Goal: Task Accomplishment & Management: Use online tool/utility

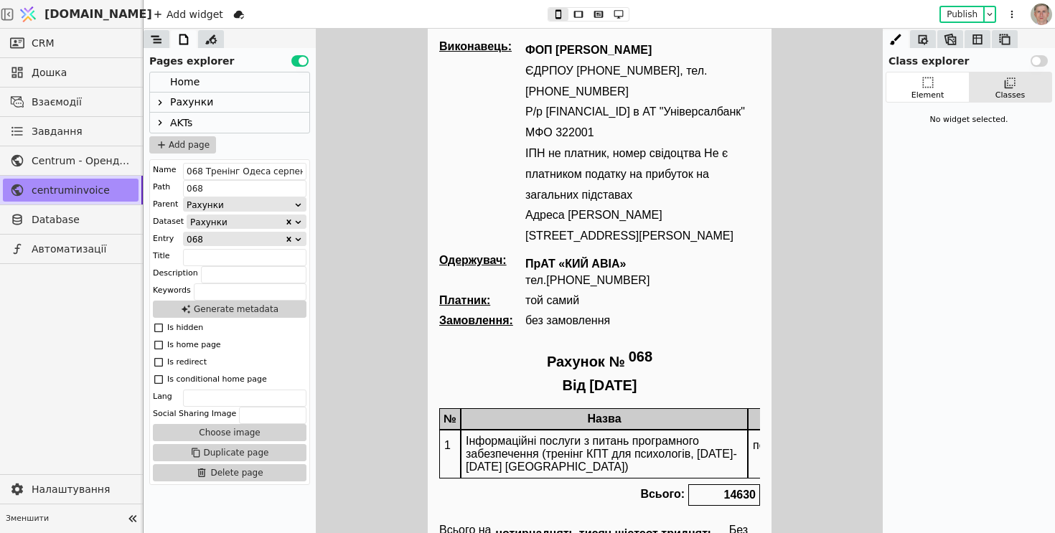
click at [161, 98] on icon at bounding box center [159, 102] width 11 height 11
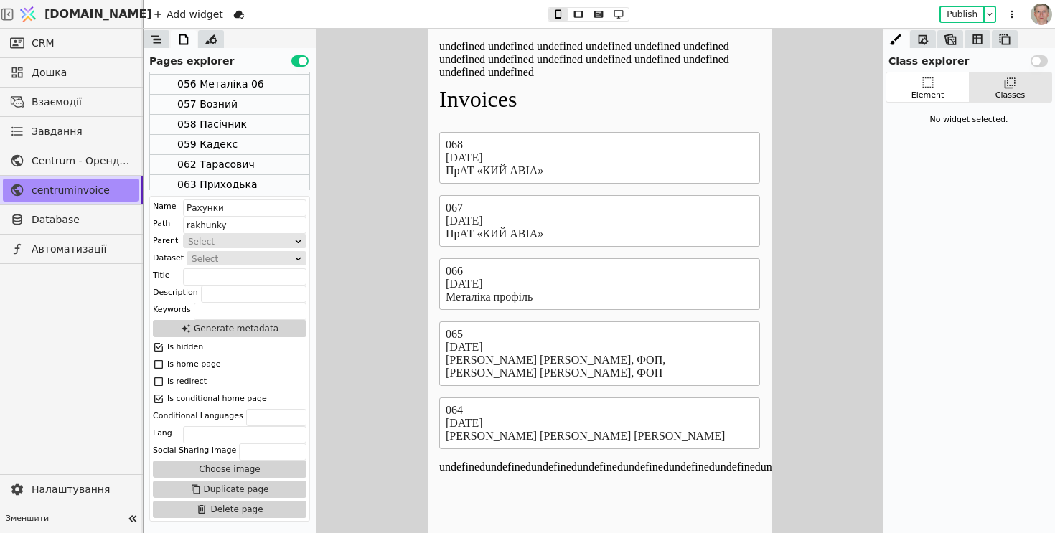
scroll to position [305, 0]
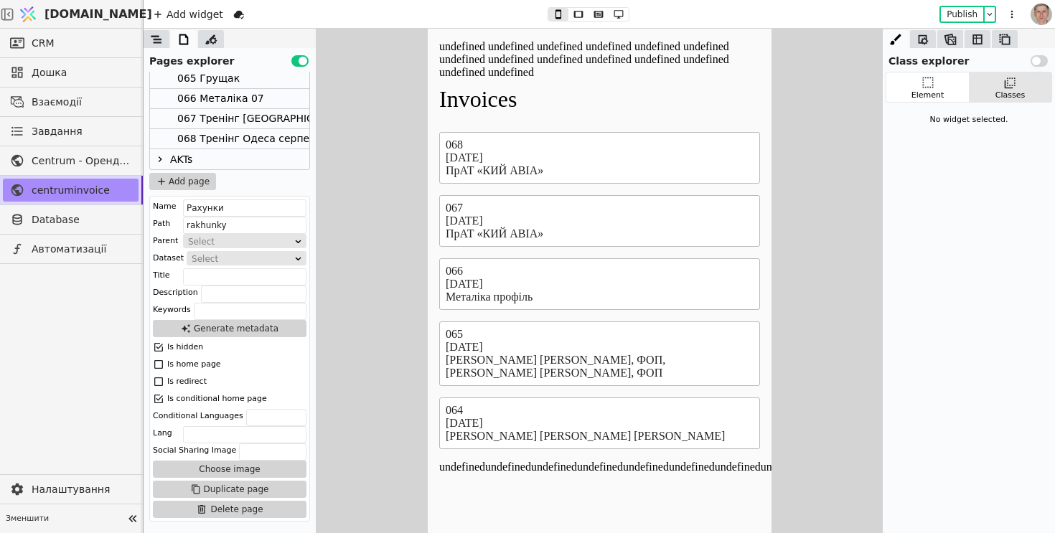
click at [242, 115] on div "067 Тренінг Одеса серпень 1" at bounding box center [290, 118] width 227 height 19
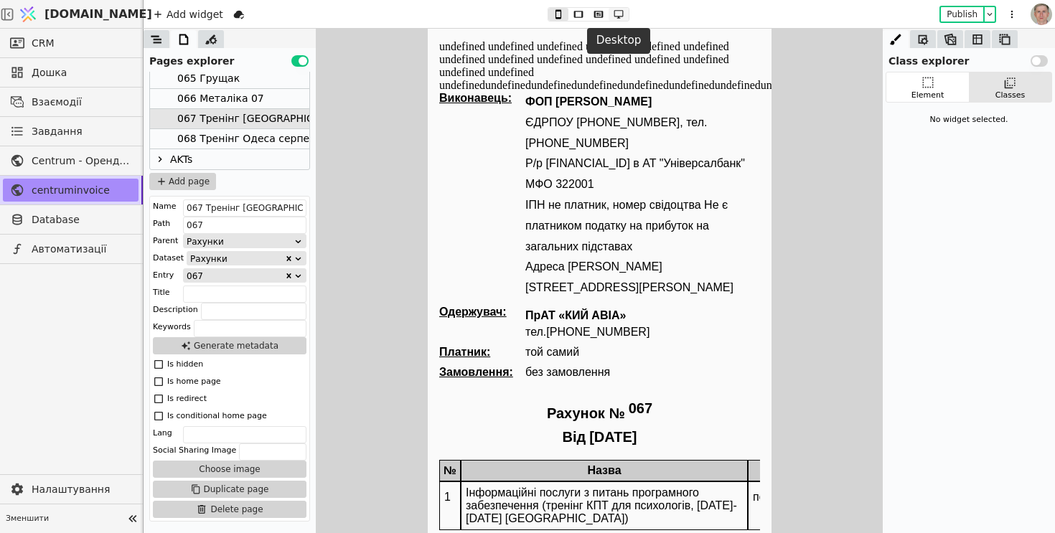
click at [616, 13] on icon at bounding box center [618, 14] width 17 height 10
click at [601, 18] on icon at bounding box center [598, 14] width 17 height 10
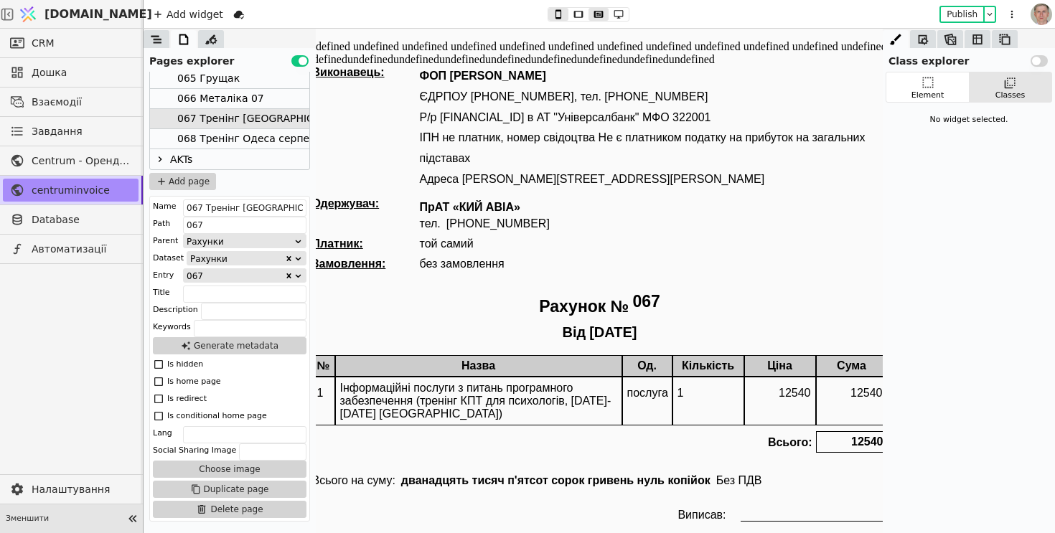
click at [129, 517] on icon at bounding box center [133, 519] width 20 height 20
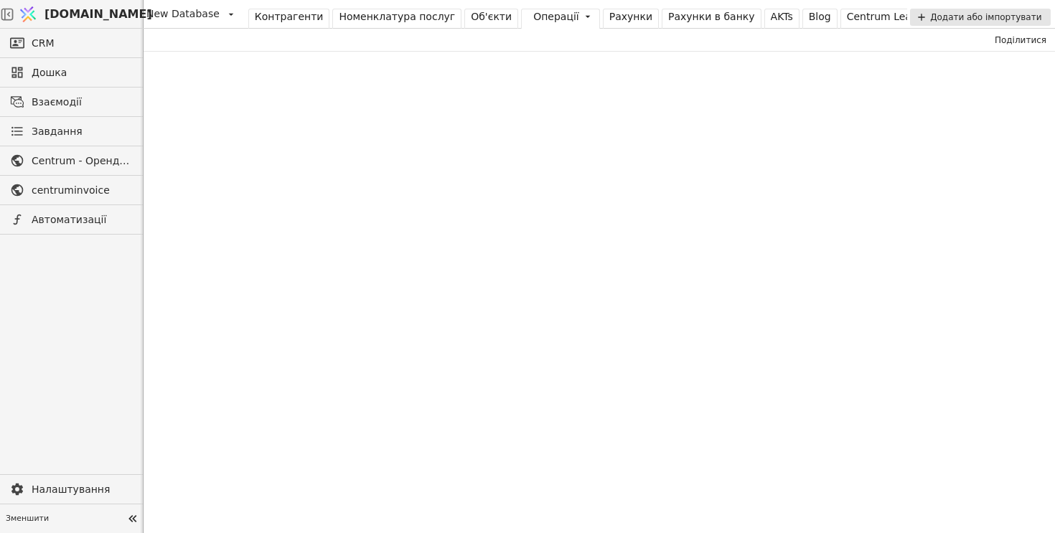
click at [397, 21] on div "Номенклатура послуг" at bounding box center [397, 16] width 116 height 15
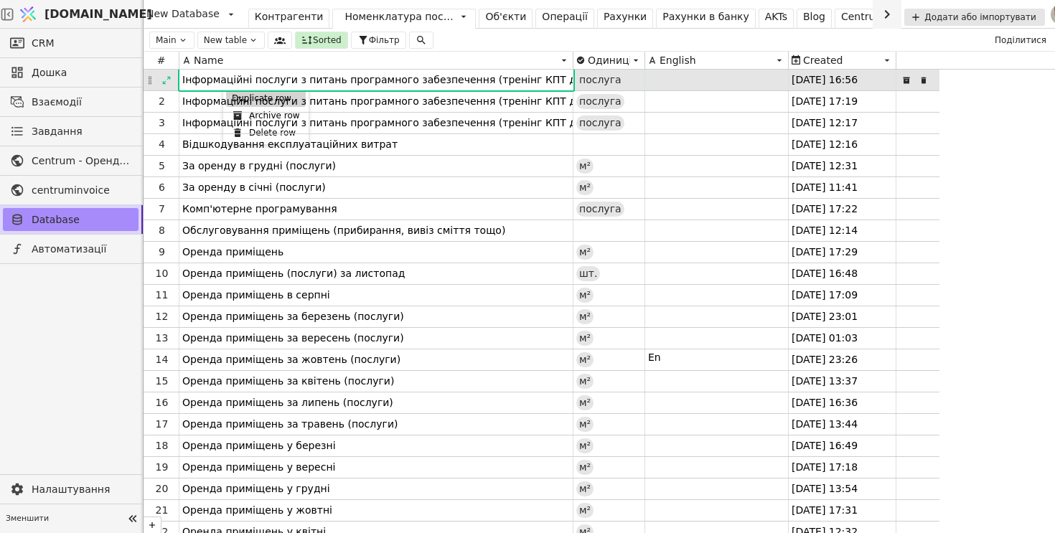
click at [233, 98] on div "Duplicate row" at bounding box center [266, 98] width 80 height 17
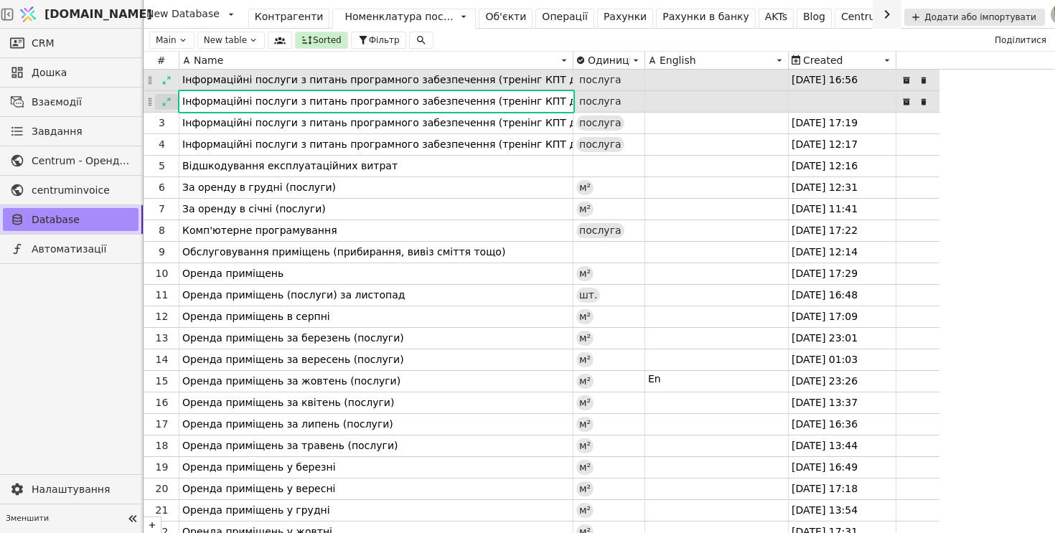
click at [168, 98] on icon at bounding box center [166, 102] width 10 height 10
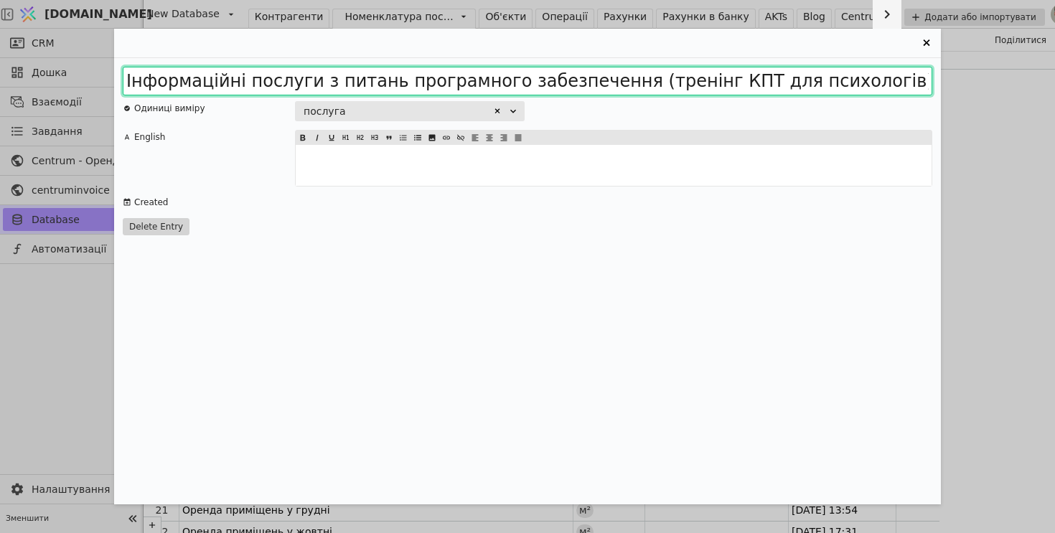
click at [349, 87] on input "Інформаційні послуги з питань програмного забезпечення (тренінг КПТ для психоло…" at bounding box center [527, 81] width 809 height 29
paste input "рамках тренінгу КПТ для психологів, 04.08-10.08.2025 Одеса"
type input "Інформаційні послуги в рамках тренінгу КПТ для психологів, 04.08-10.08.2025 Оде…"
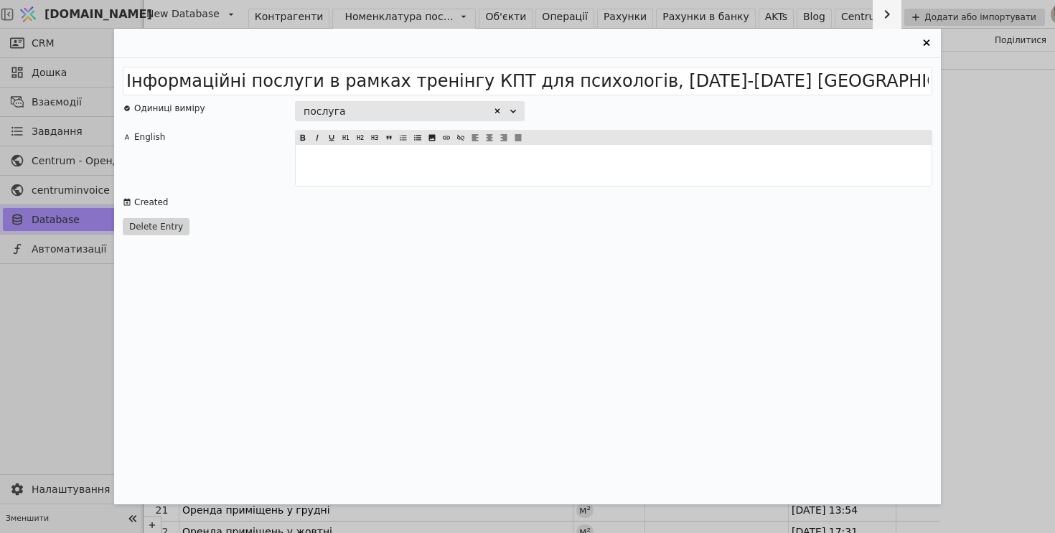
click at [659, 113] on div "послуга" at bounding box center [613, 111] width 637 height 20
click at [924, 45] on icon "Entry Card" at bounding box center [926, 42] width 17 height 17
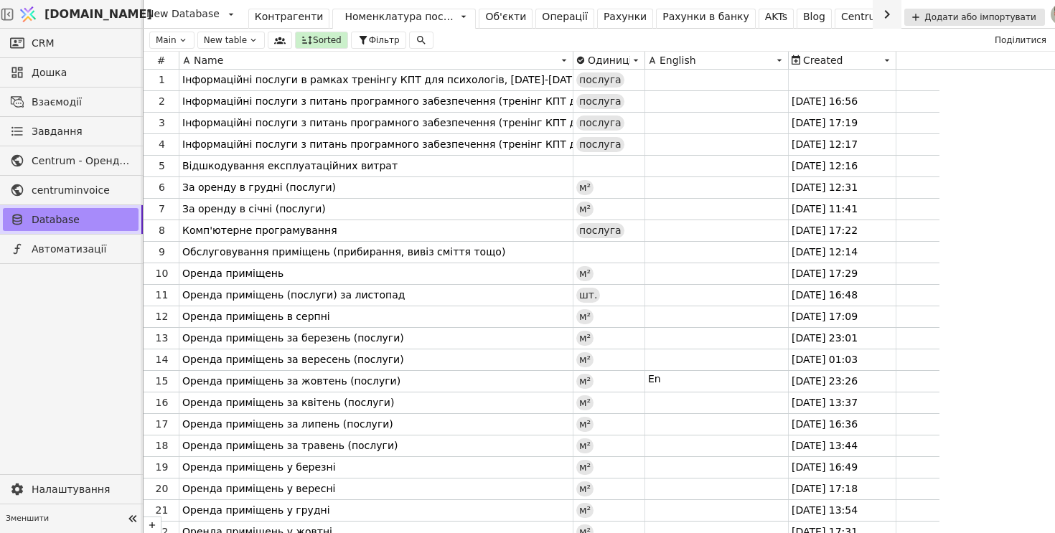
click at [542, 14] on div "Операції" at bounding box center [565, 16] width 46 height 15
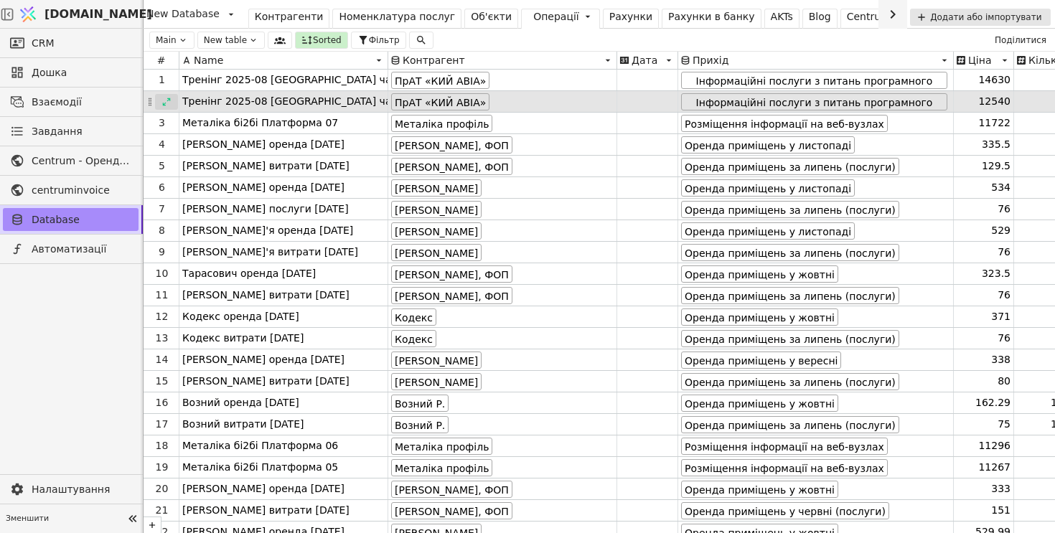
click at [166, 102] on icon at bounding box center [166, 102] width 10 height 10
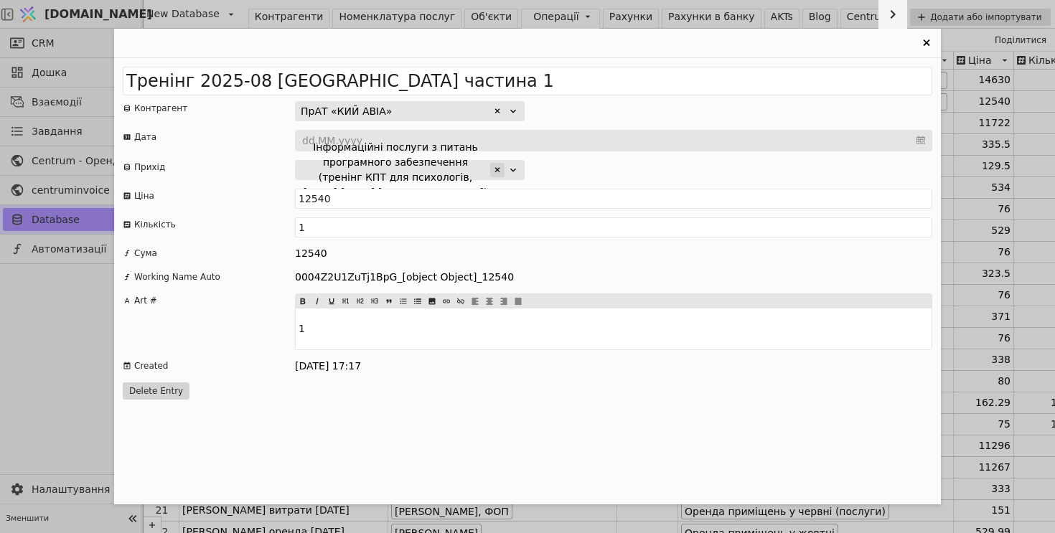
click at [500, 172] on icon "Entry Card" at bounding box center [497, 170] width 9 height 9
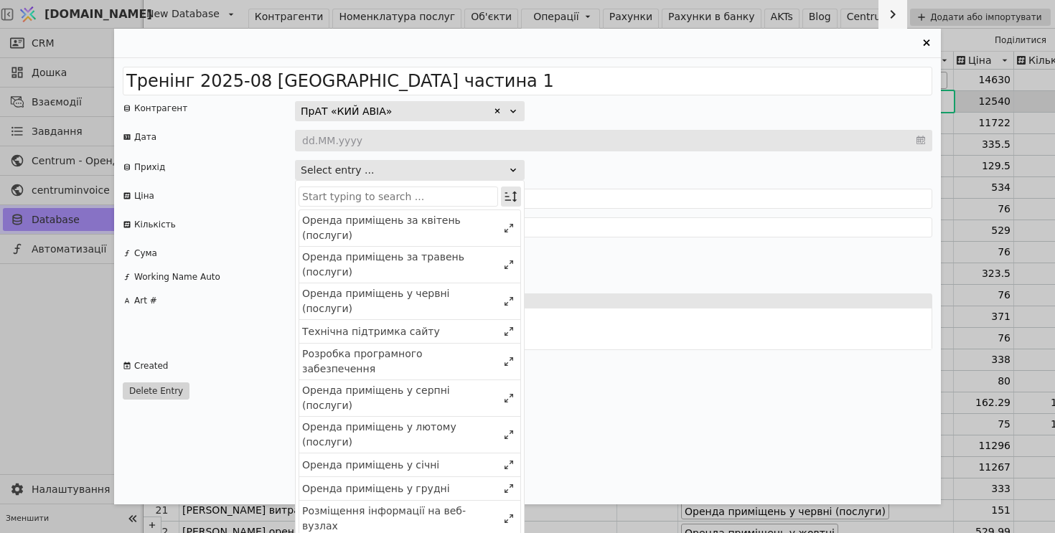
click at [510, 194] on icon "Entry Card" at bounding box center [511, 196] width 14 height 14
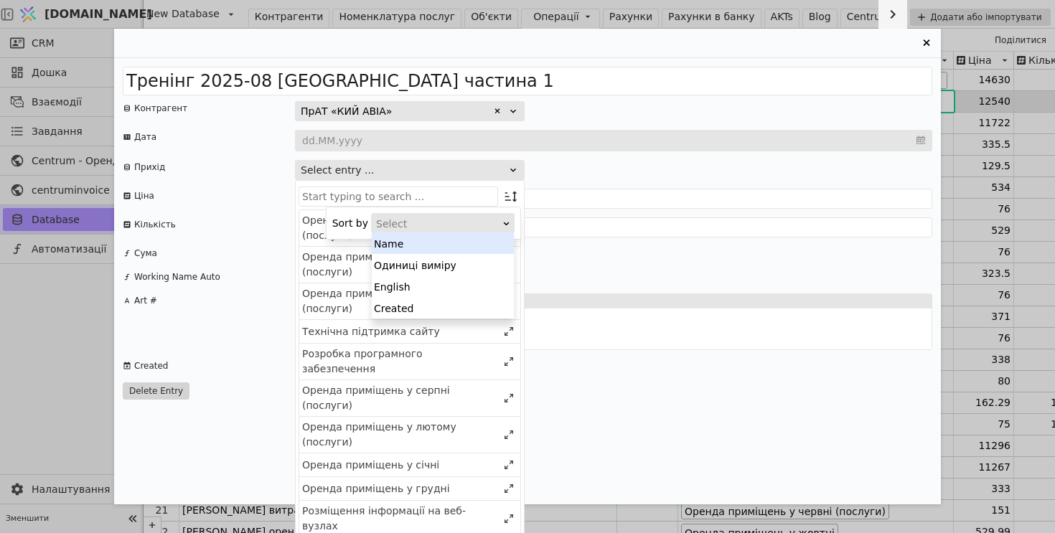
click at [488, 223] on div "Select" at bounding box center [438, 224] width 124 height 20
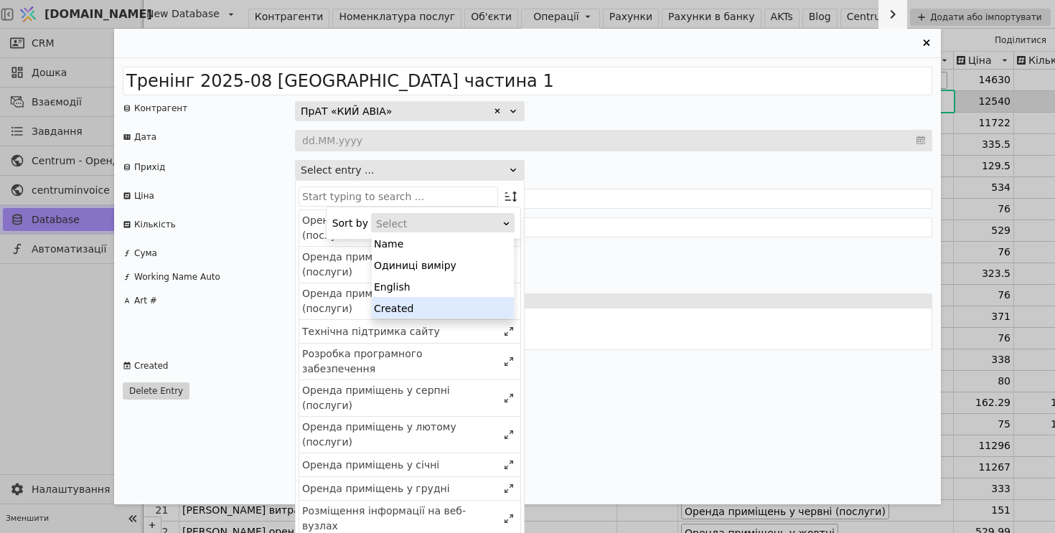
click at [469, 306] on div "Created" at bounding box center [443, 308] width 142 height 22
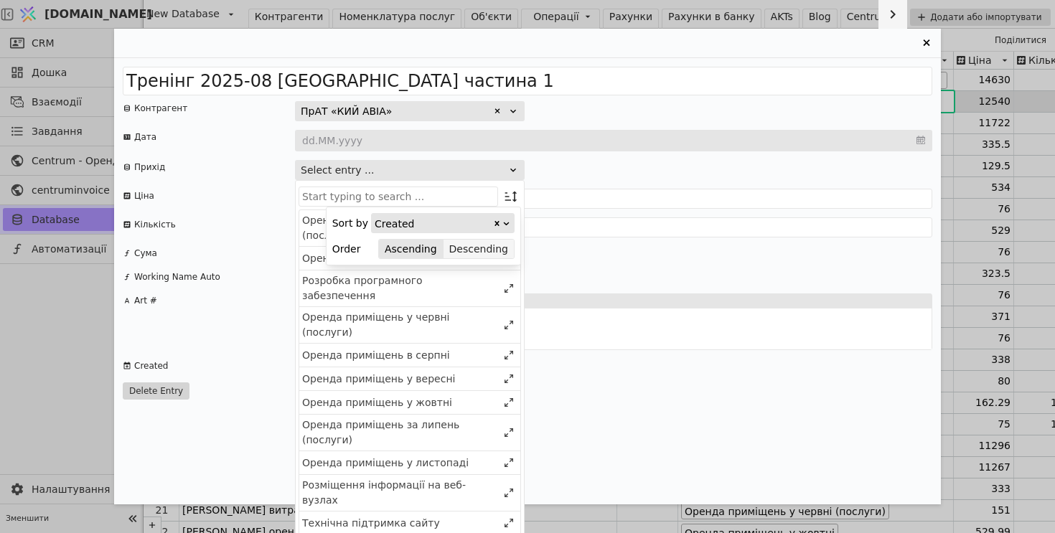
click at [492, 252] on button "Descending" at bounding box center [478, 249] width 70 height 20
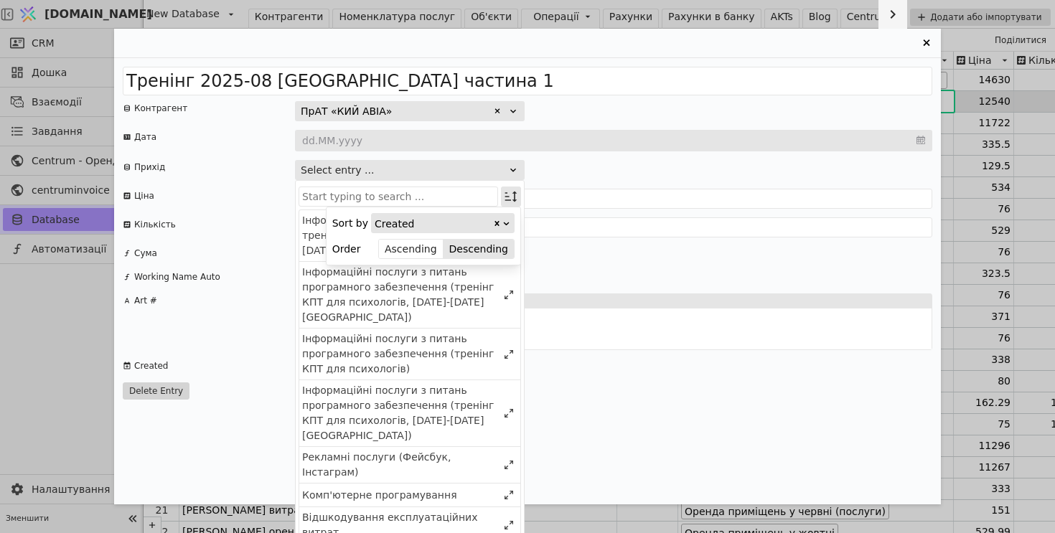
click at [512, 194] on icon "Entry Card" at bounding box center [511, 196] width 14 height 14
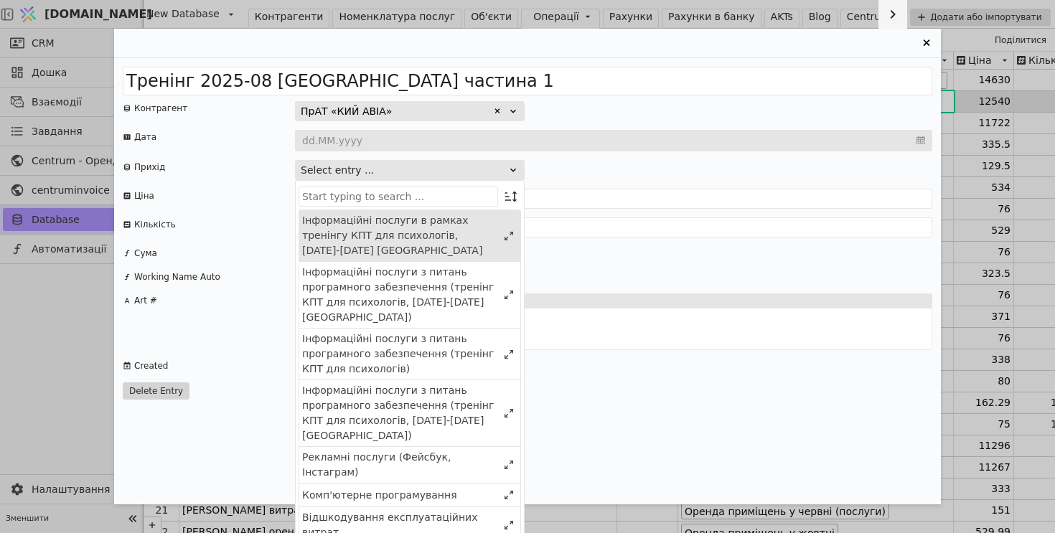
click at [444, 224] on div "Інформаційні послуги в рамках тренінгу КПТ для психологів, 04.08-10.08.2025 Оде…" at bounding box center [399, 235] width 195 height 45
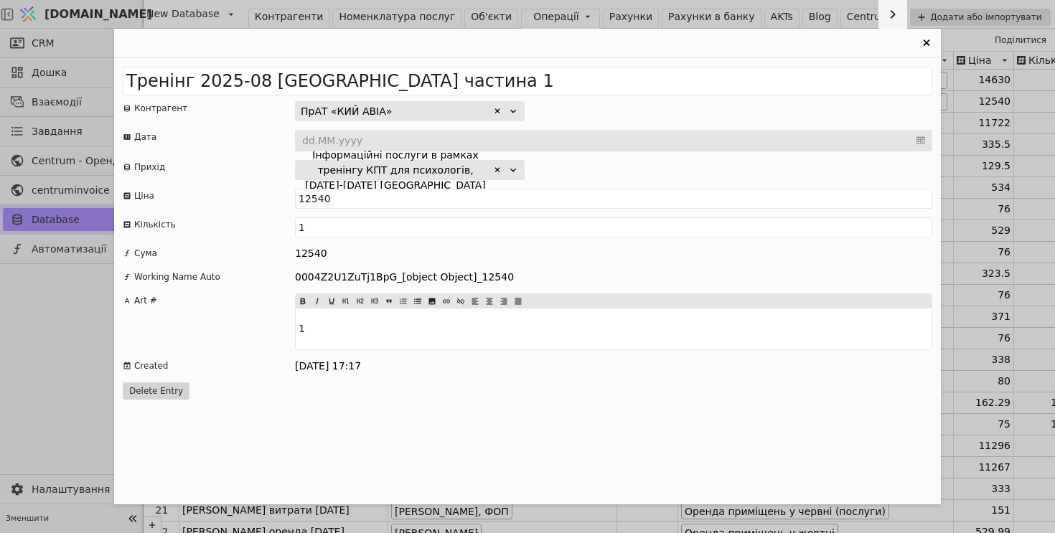
click at [615, 178] on div "Інформаційні послуги в рамках тренінгу КПТ для психологів, 04.08-10.08.2025 Оде…" at bounding box center [613, 170] width 637 height 20
click at [928, 39] on icon "Entry Card" at bounding box center [926, 42] width 17 height 17
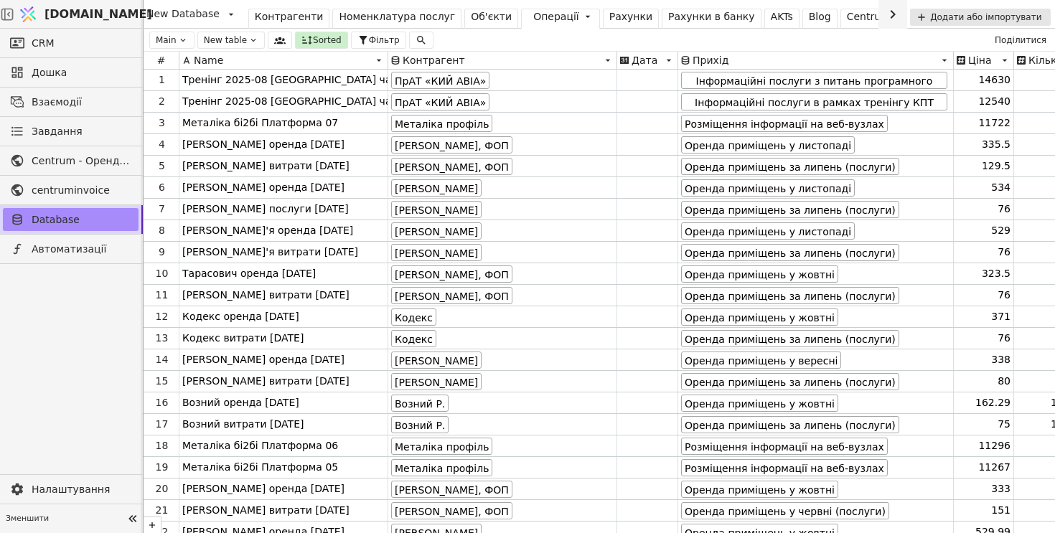
click at [614, 19] on div "Рахунки" at bounding box center [630, 16] width 43 height 15
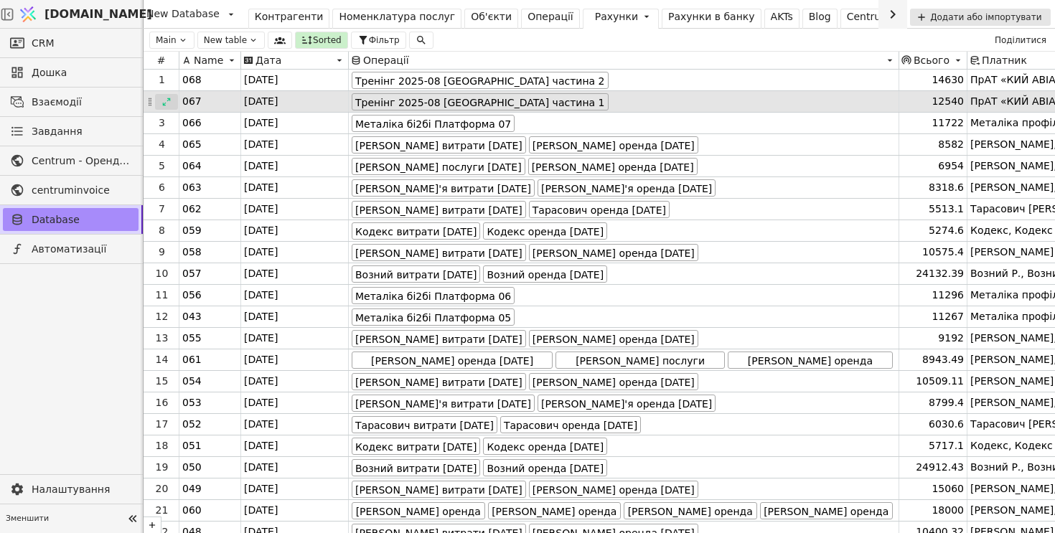
click at [165, 104] on icon at bounding box center [166, 102] width 10 height 10
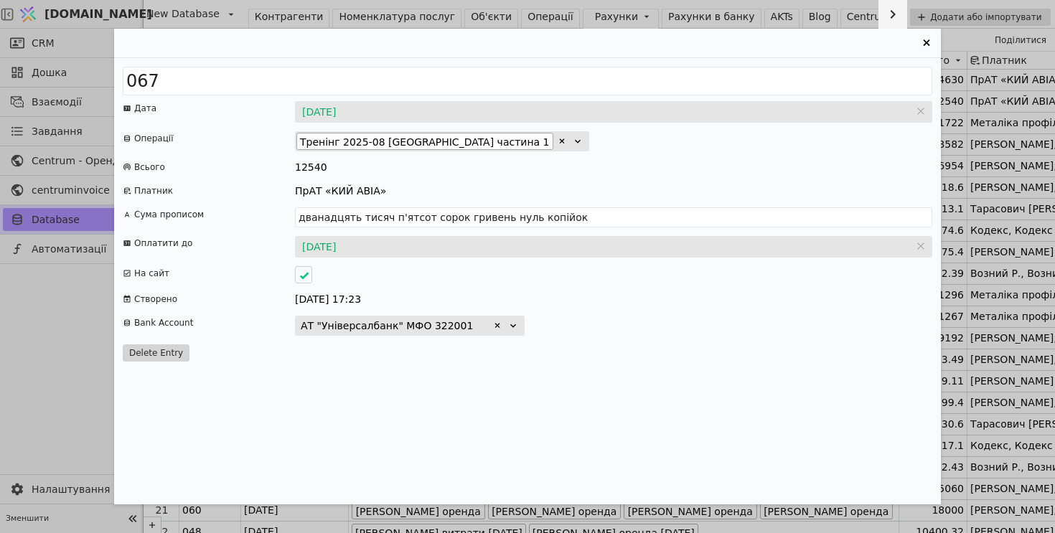
click at [926, 42] on icon "Entry Card" at bounding box center [926, 42] width 6 height 6
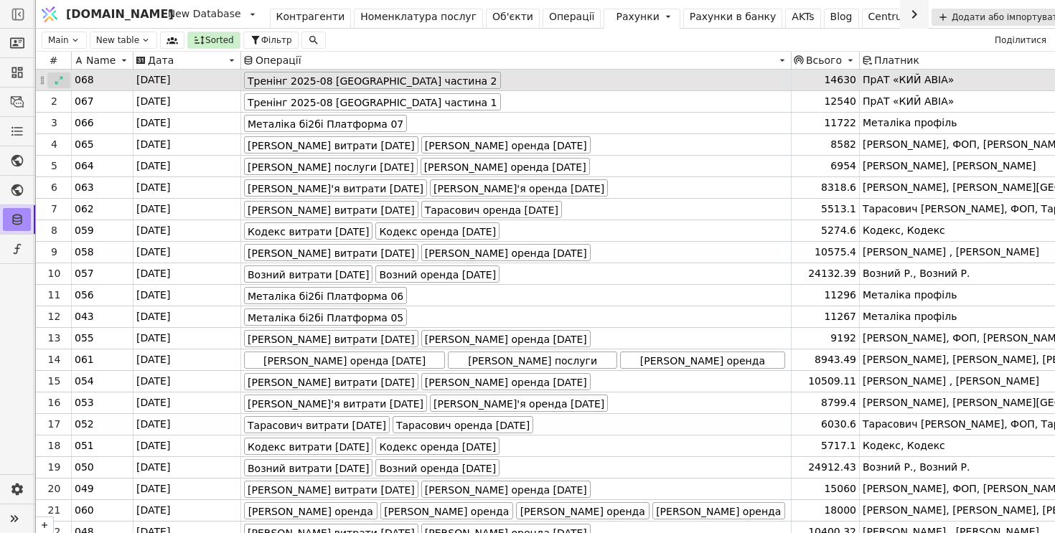
click at [52, 80] on div at bounding box center [58, 80] width 23 height 16
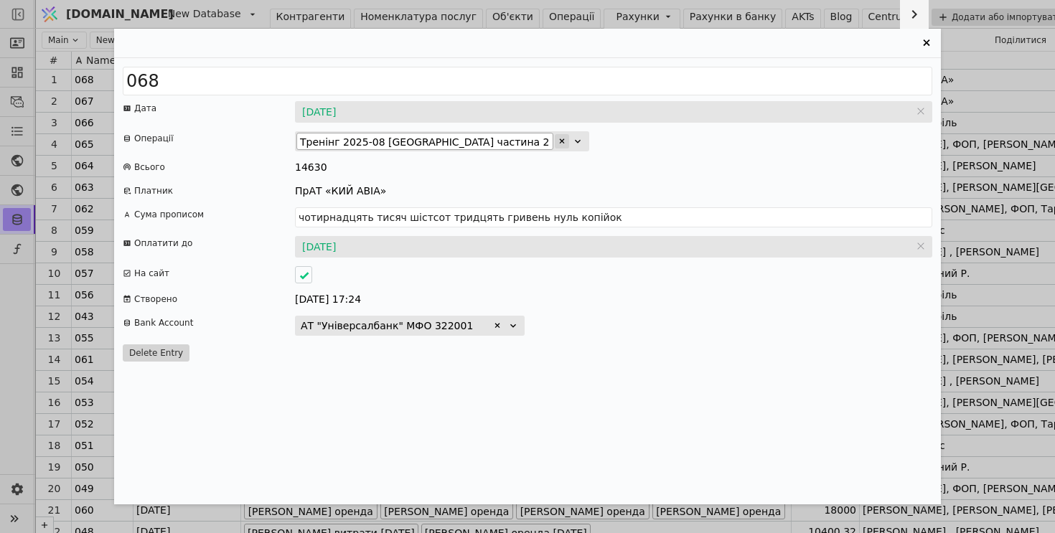
click at [558, 144] on icon "Entry Card" at bounding box center [562, 141] width 9 height 9
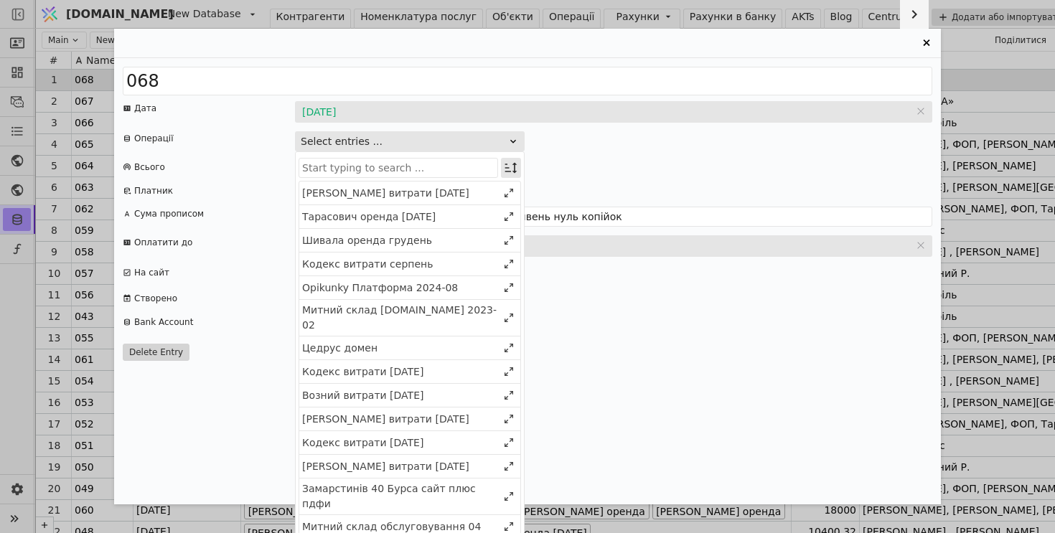
click at [509, 166] on icon "Entry Card" at bounding box center [511, 168] width 14 height 14
click at [492, 193] on div "Select" at bounding box center [438, 195] width 124 height 20
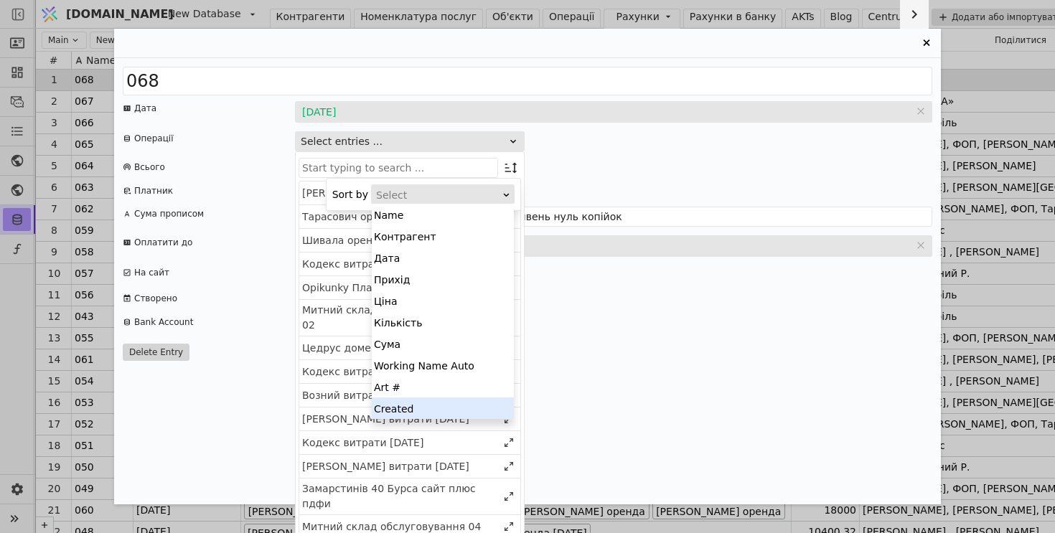
click at [461, 402] on div "Created" at bounding box center [443, 409] width 142 height 22
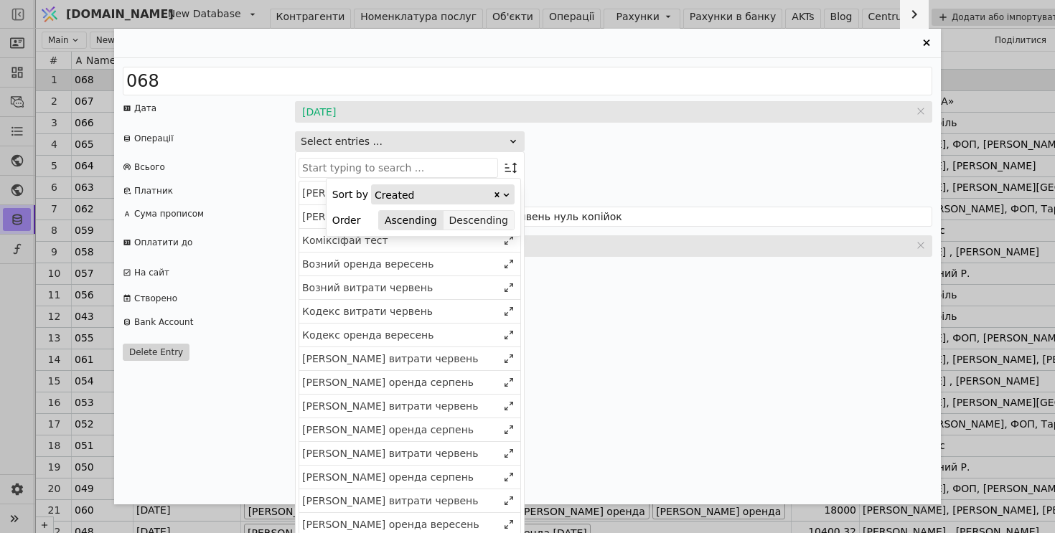
click at [497, 216] on button "Descending" at bounding box center [478, 220] width 70 height 20
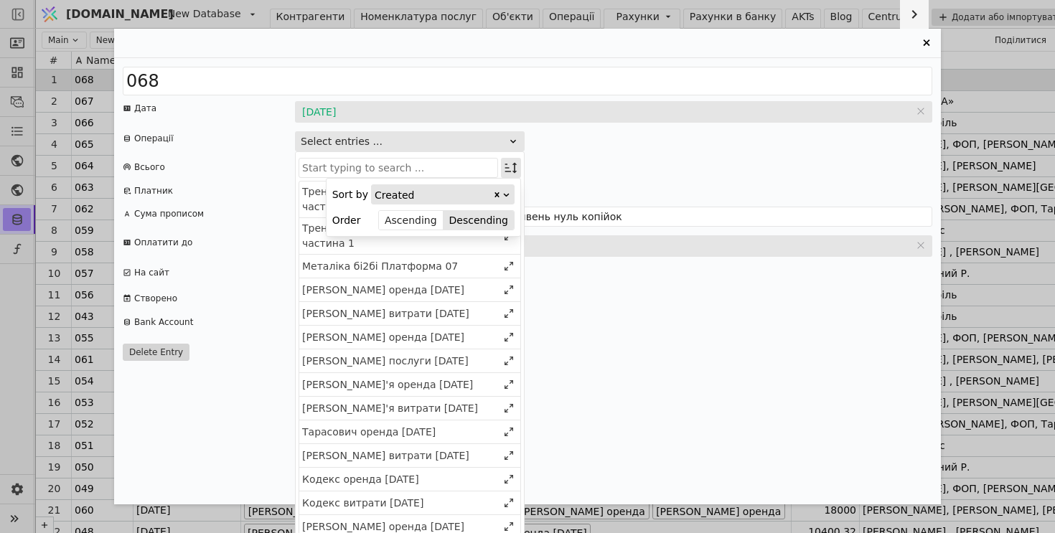
click at [508, 170] on icon "Entry Card" at bounding box center [511, 168] width 14 height 14
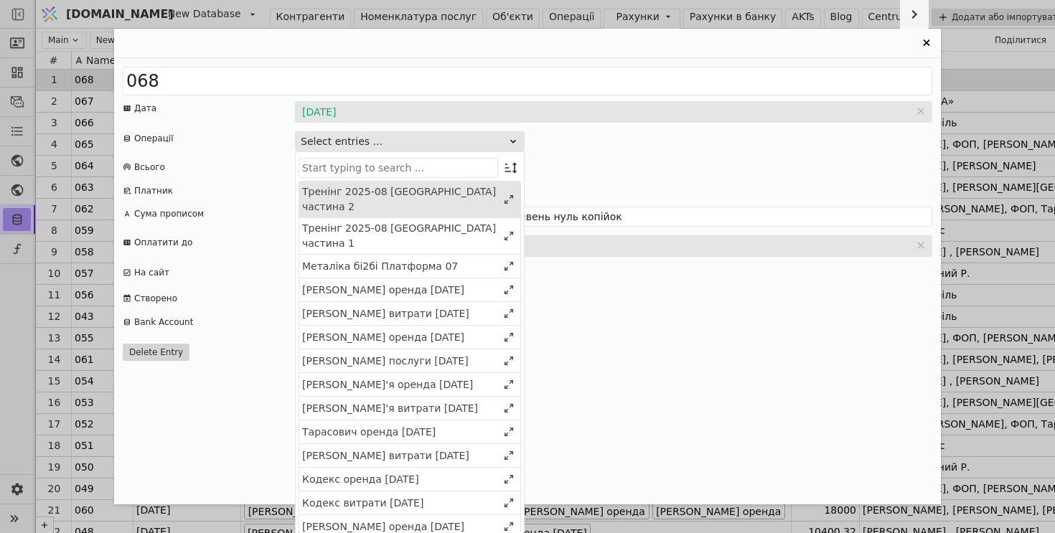
click at [480, 198] on div "Тренінг 2025-08 Одеса частина 2" at bounding box center [399, 199] width 195 height 30
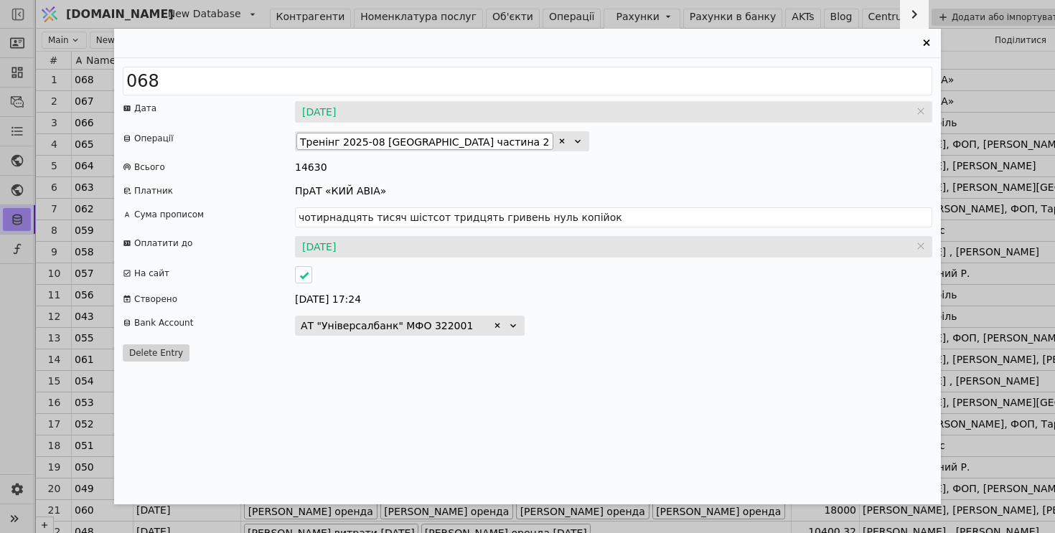
click at [658, 136] on div "Тренінг 2025-08 Одеса частина 2" at bounding box center [613, 141] width 637 height 20
click at [928, 42] on icon "Entry Card" at bounding box center [926, 42] width 17 height 17
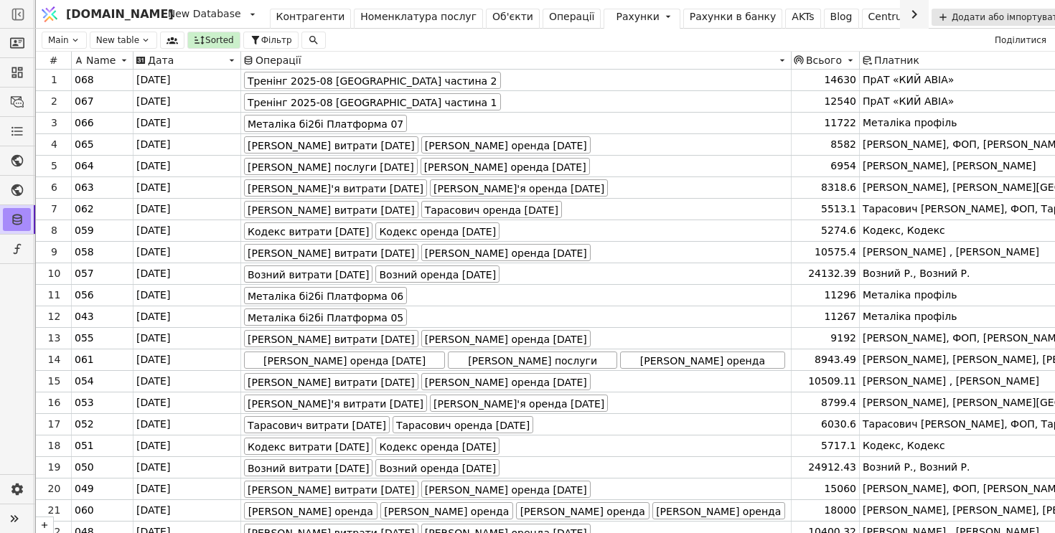
click at [549, 13] on div "Операції" at bounding box center [572, 16] width 46 height 15
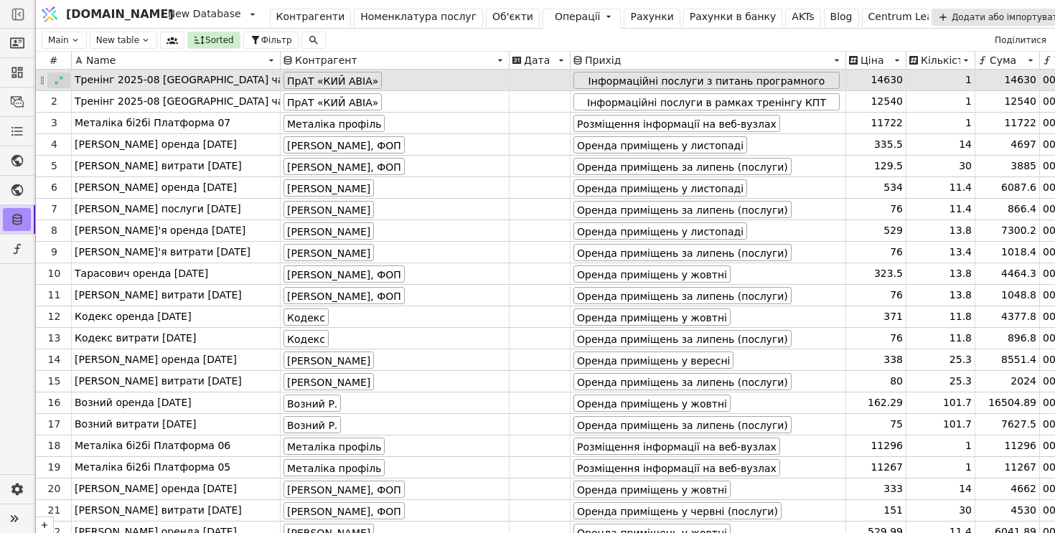
click at [52, 78] on div at bounding box center [58, 80] width 23 height 16
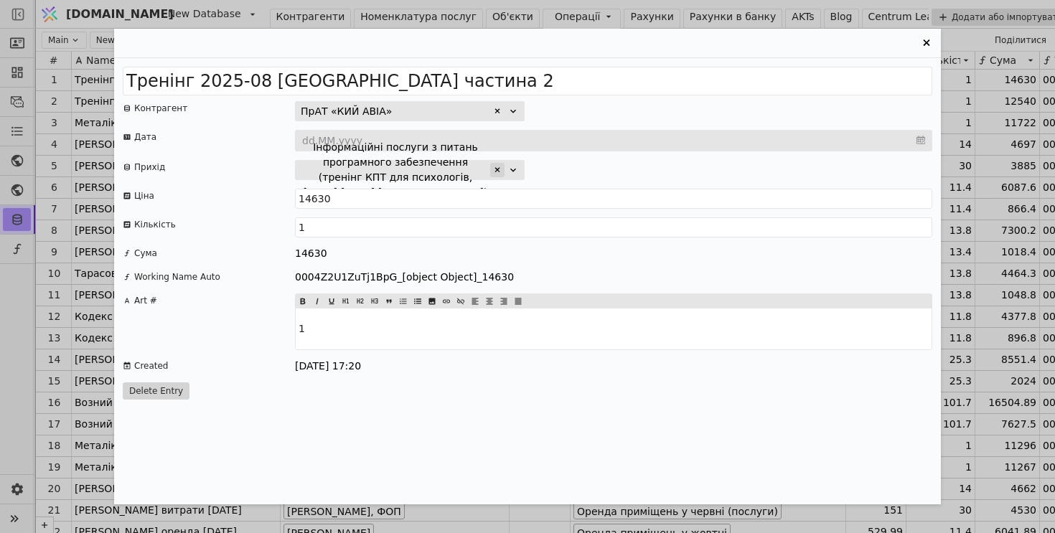
click at [497, 170] on icon "Entry Card" at bounding box center [497, 169] width 5 height 5
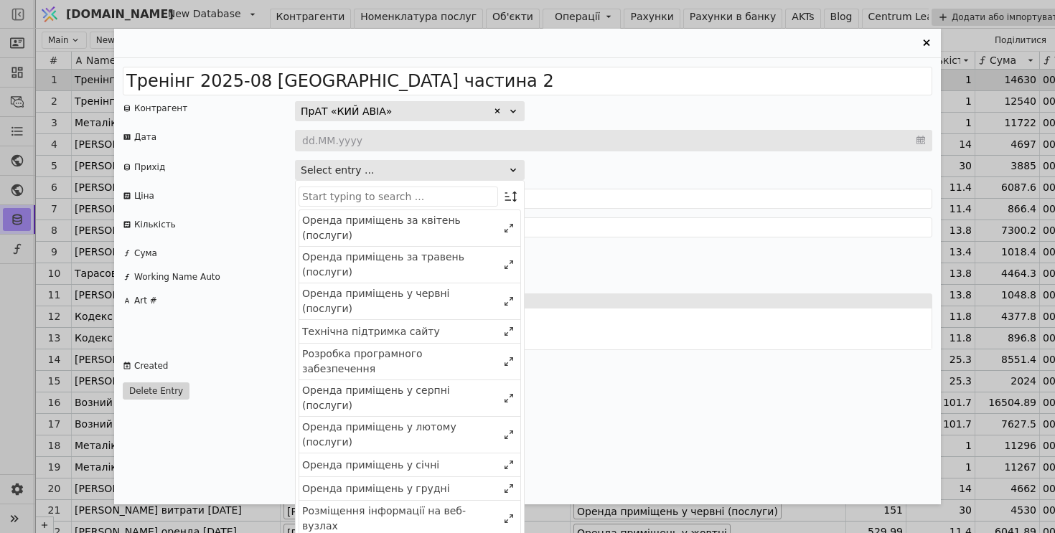
click at [510, 169] on icon "Entry Card" at bounding box center [512, 169] width 11 height 11
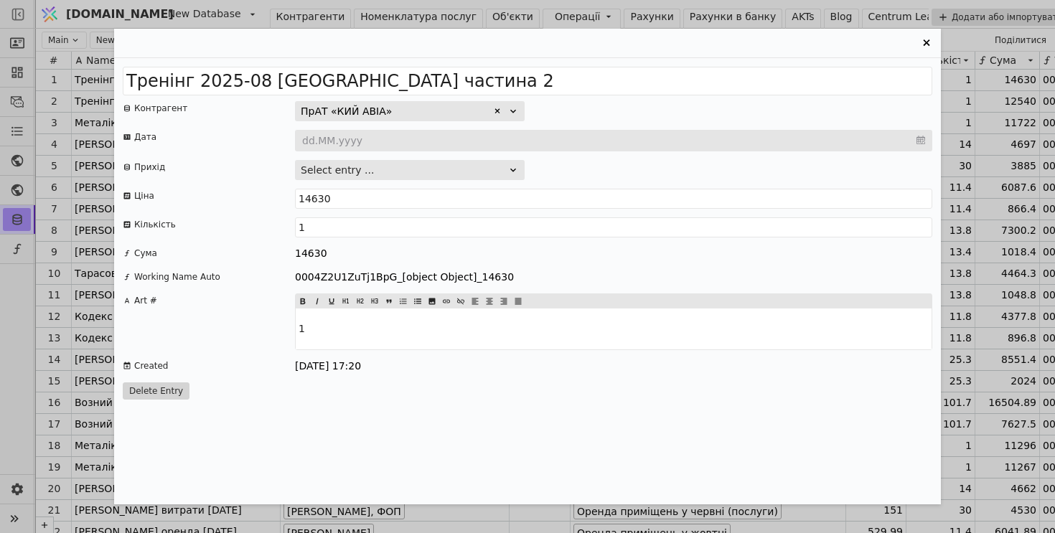
click at [515, 166] on icon "Entry Card" at bounding box center [512, 169] width 11 height 11
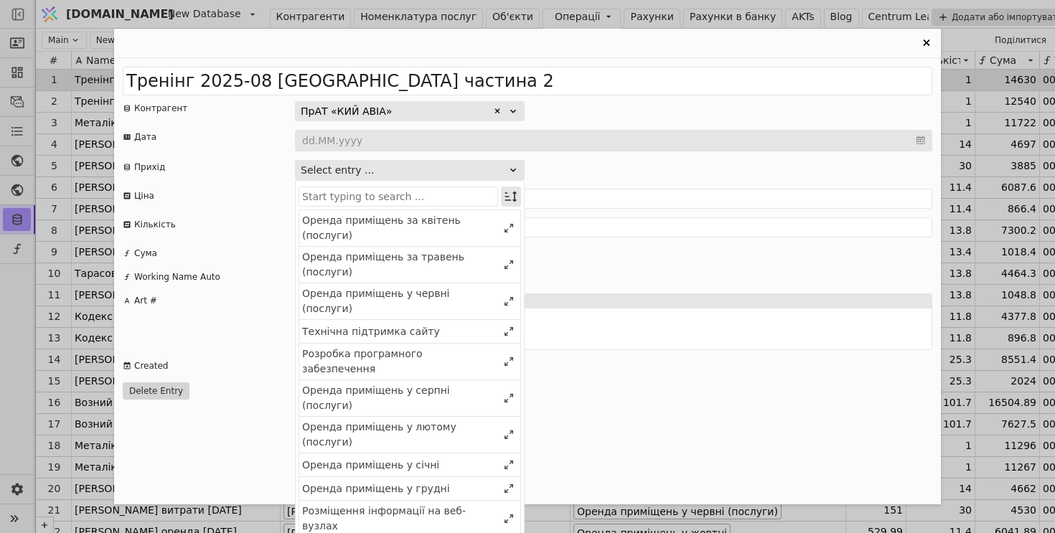
click at [511, 197] on icon "Entry Card" at bounding box center [511, 196] width 14 height 14
click at [484, 234] on div "Sort by Select" at bounding box center [424, 223] width 194 height 32
click at [490, 213] on div "Select" at bounding box center [443, 223] width 144 height 20
click at [488, 227] on div "Select" at bounding box center [438, 224] width 124 height 20
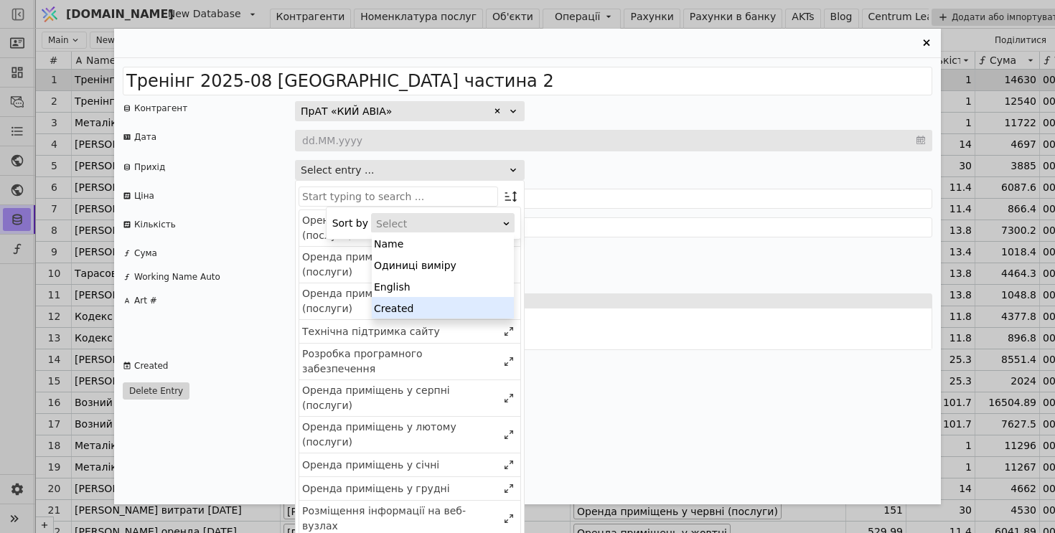
click at [478, 309] on div "Created" at bounding box center [443, 308] width 142 height 22
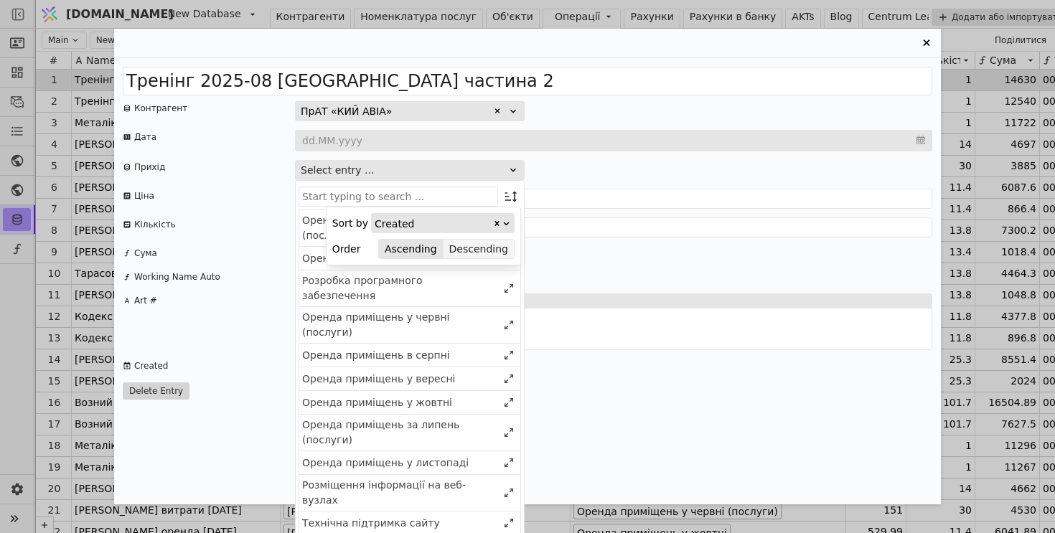
click at [489, 250] on button "Descending" at bounding box center [478, 249] width 70 height 20
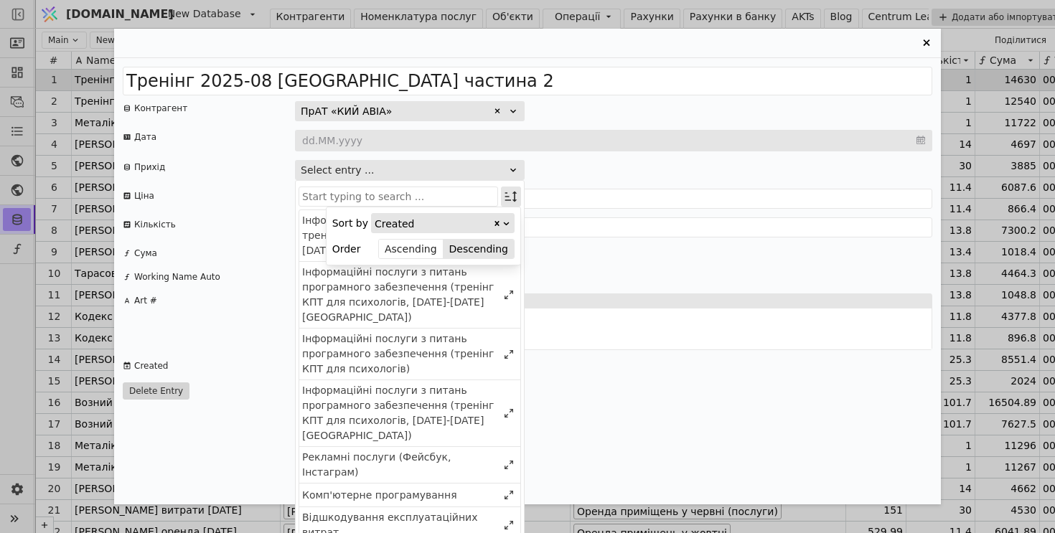
click at [516, 190] on icon "Entry Card" at bounding box center [511, 196] width 14 height 14
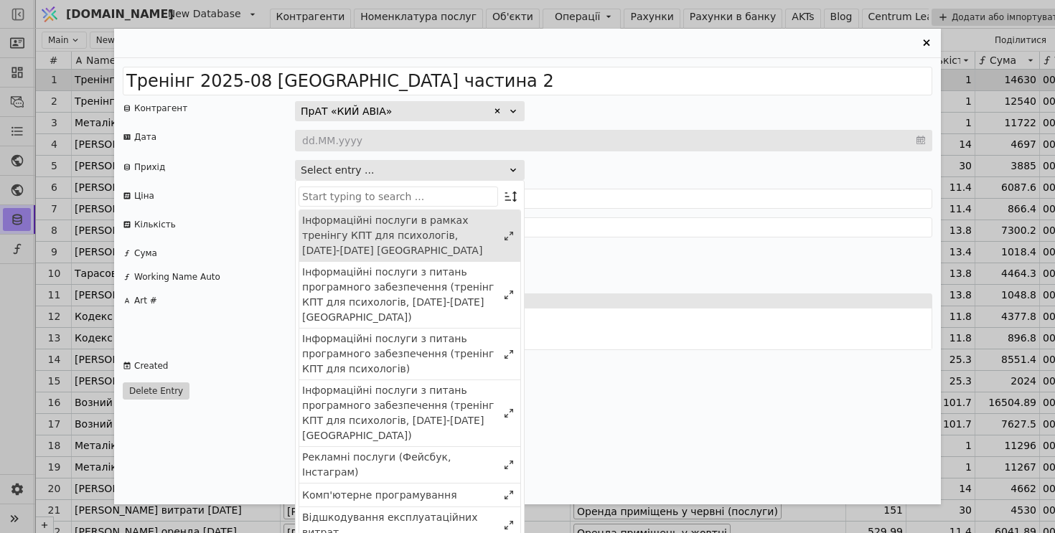
click at [457, 238] on div "Інформаційні послуги в рамках тренінгу КПТ для психологів, 04.08-10.08.2025 Оде…" at bounding box center [399, 235] width 195 height 45
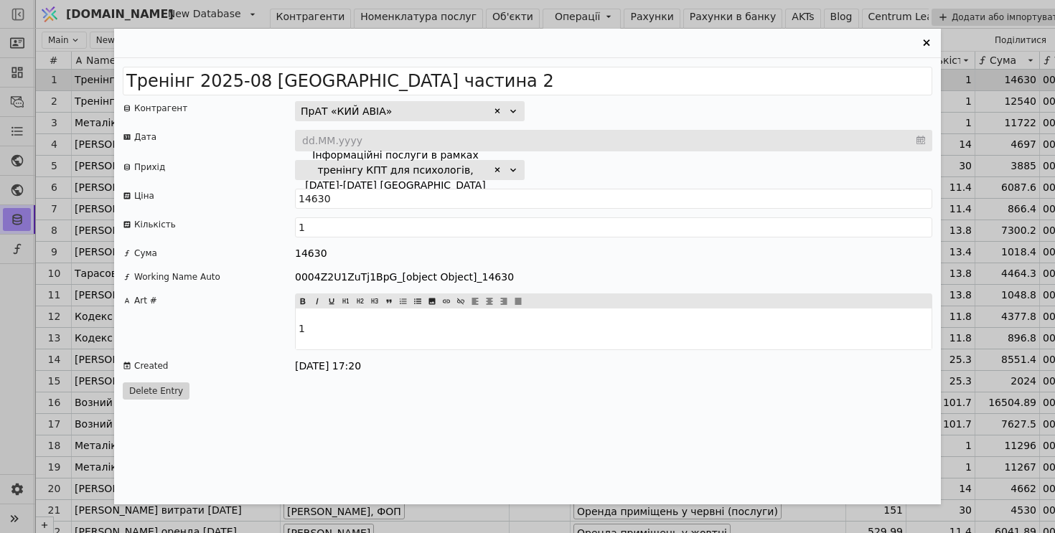
click at [616, 160] on div "Інформаційні послуги в рамках тренінгу КПТ для психологів, 04.08-10.08.2025 Оде…" at bounding box center [613, 170] width 637 height 20
click at [927, 41] on icon "Entry Card" at bounding box center [926, 42] width 6 height 6
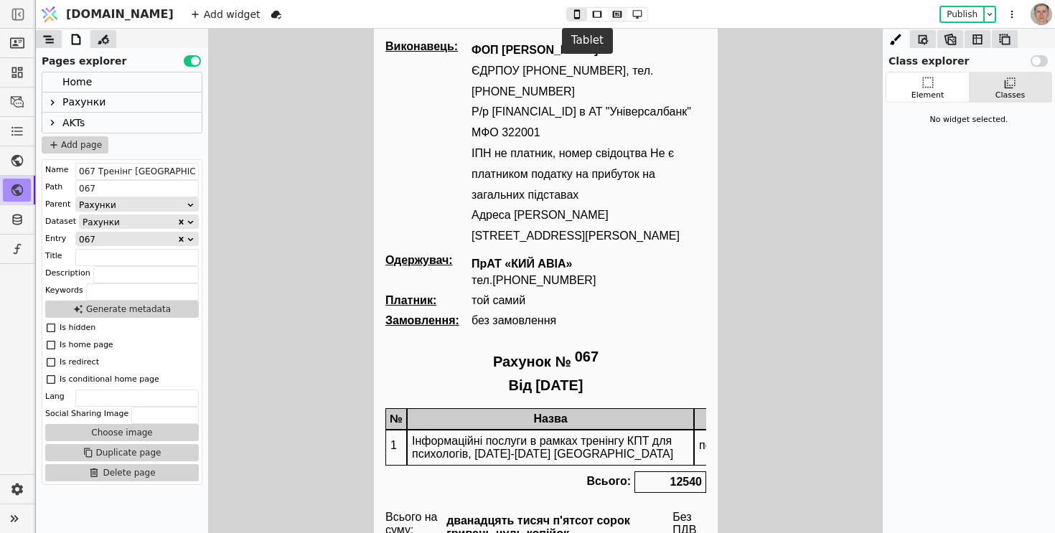
click at [612, 17] on icon at bounding box center [616, 14] width 9 height 6
click at [629, 15] on icon at bounding box center [637, 14] width 17 height 10
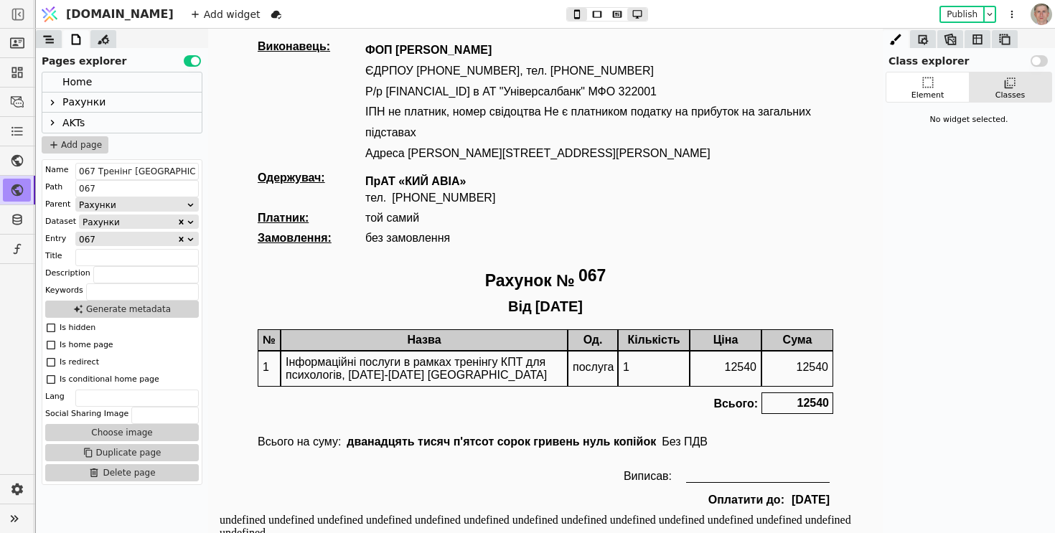
type button "3"
click at [53, 101] on icon at bounding box center [53, 103] width 4 height 6
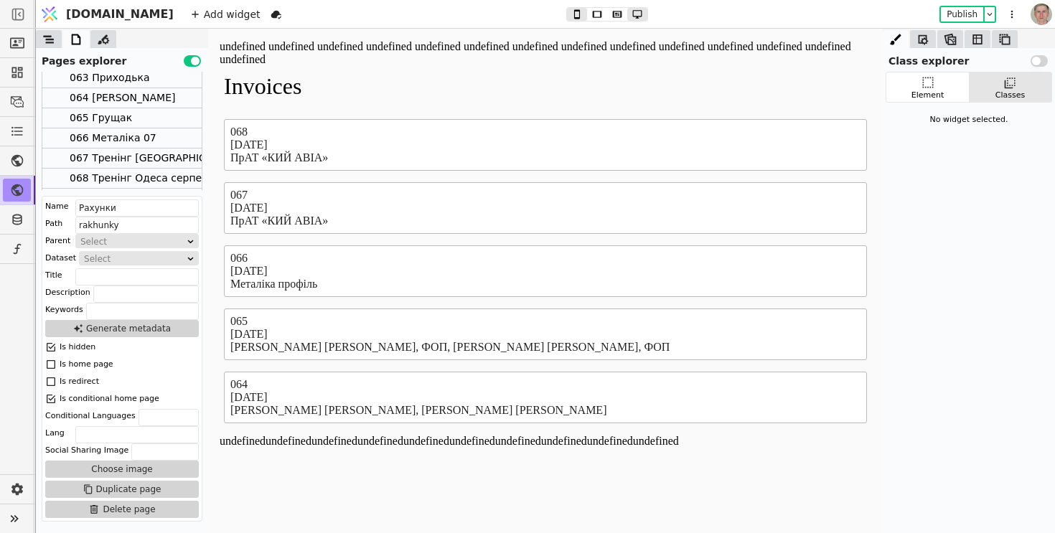
scroll to position [305, 0]
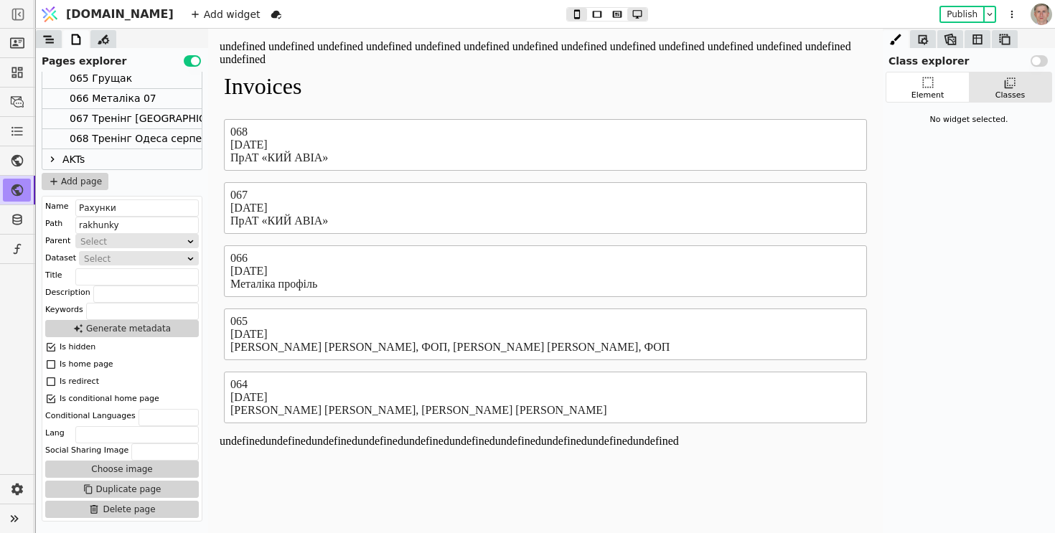
click at [133, 138] on div "068 Тренінг Одеса серпень 2" at bounding box center [147, 138] width 154 height 19
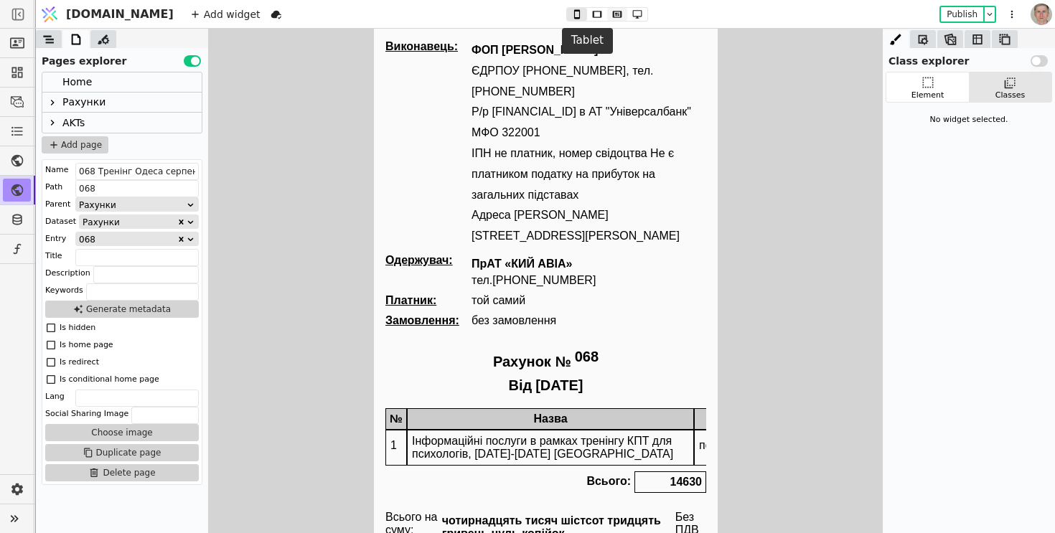
click at [612, 11] on icon at bounding box center [616, 14] width 9 height 6
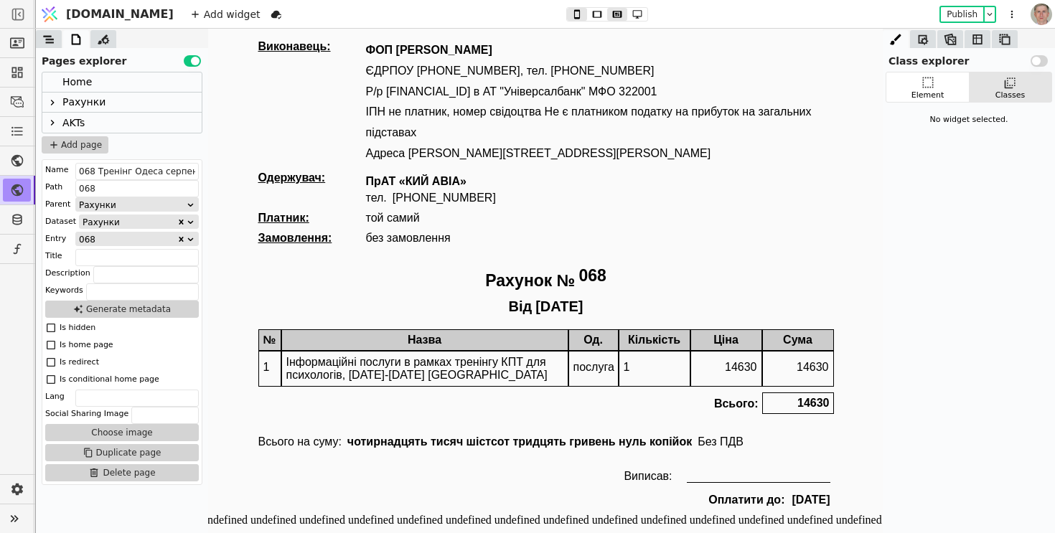
scroll to position [6, 0]
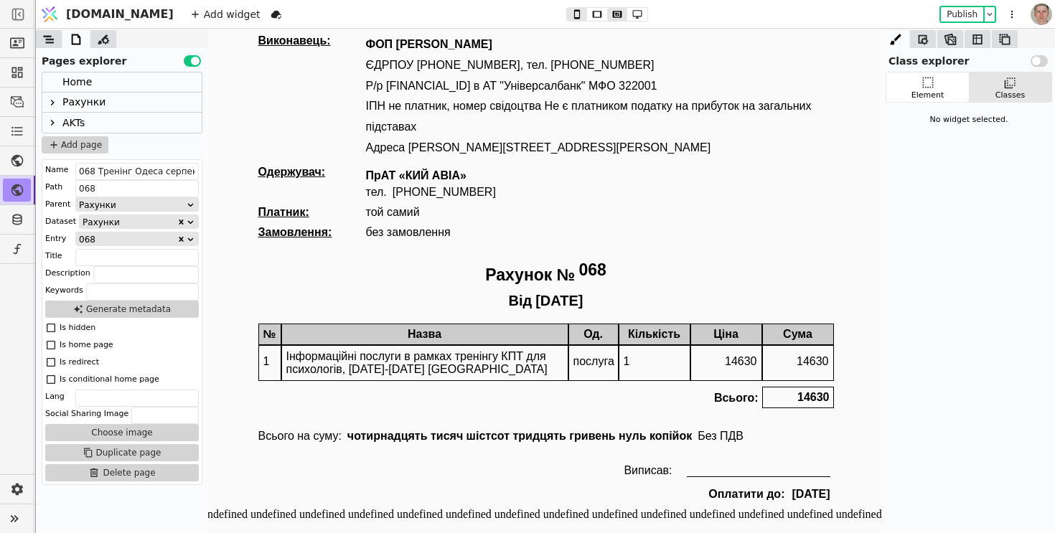
type button "2"
